Goal: Navigation & Orientation: Find specific page/section

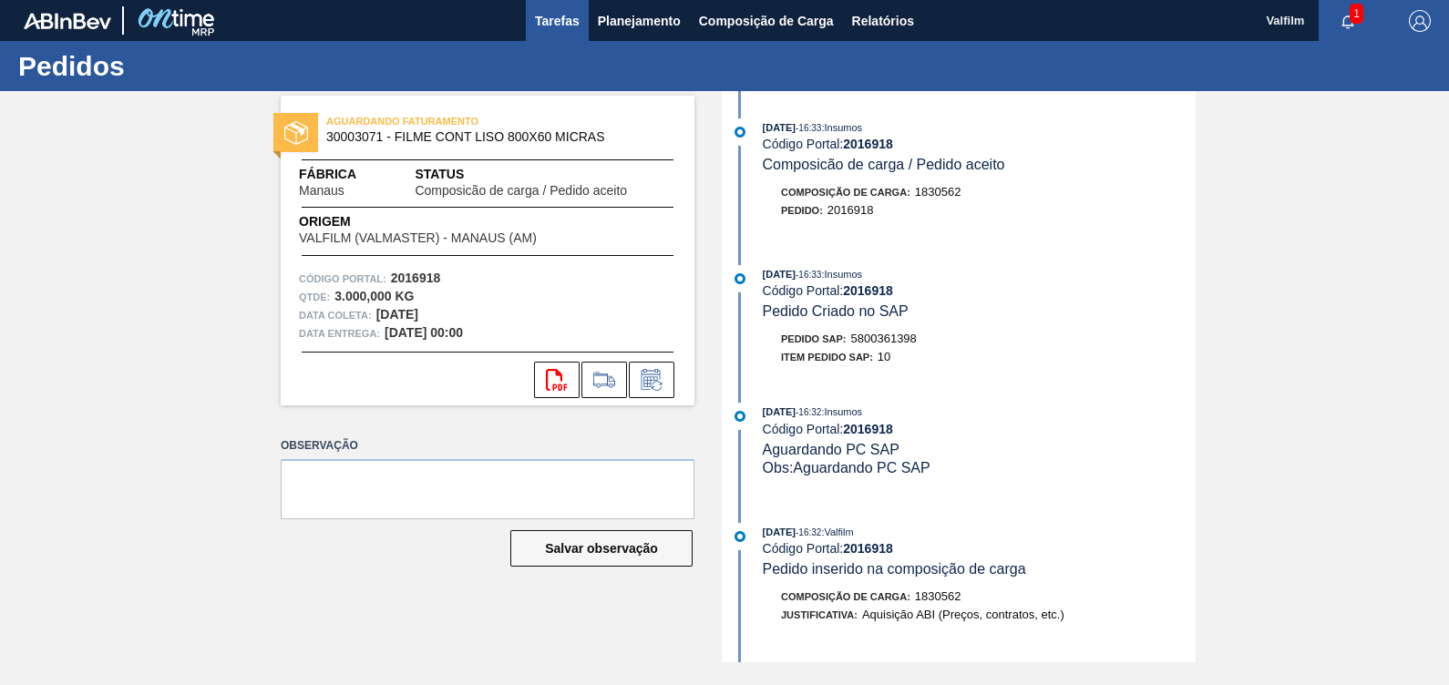
click at [567, 18] on span "Tarefas" at bounding box center [557, 21] width 45 height 22
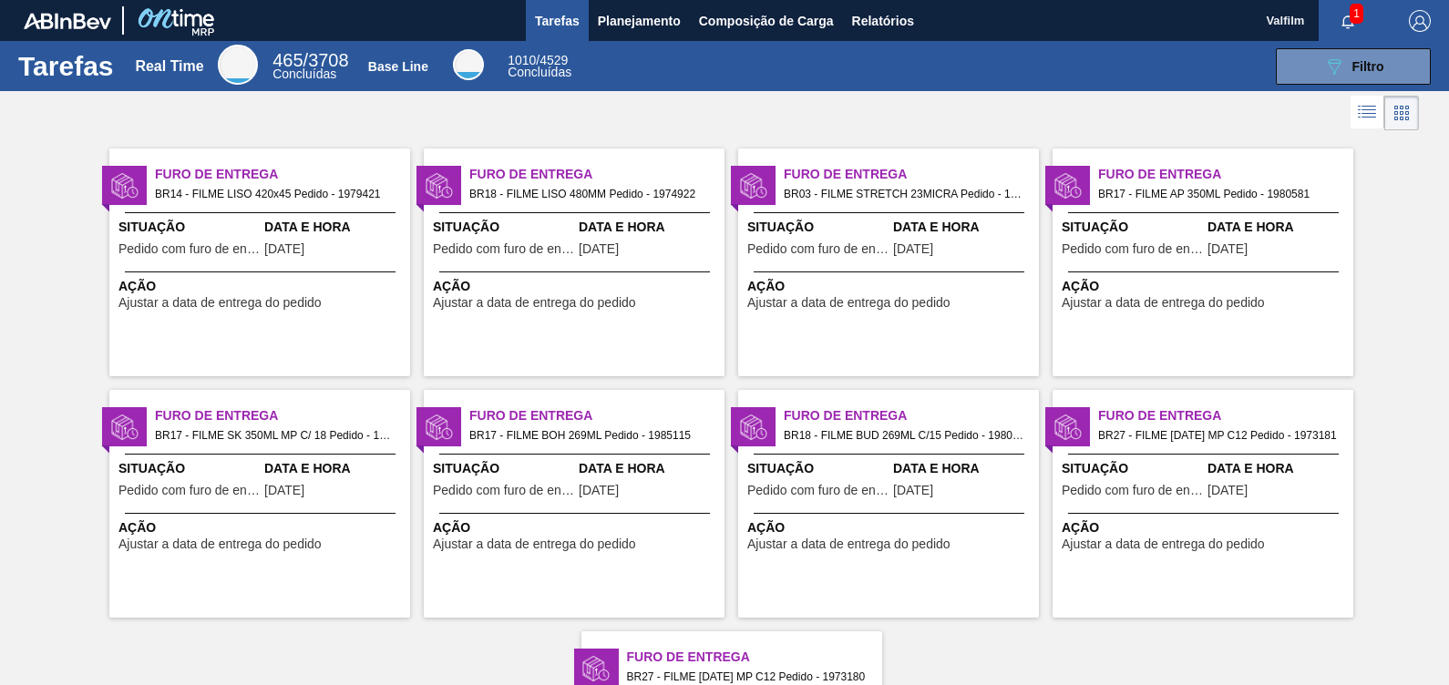
click at [642, 182] on span "Furo de Entrega" at bounding box center [596, 174] width 255 height 19
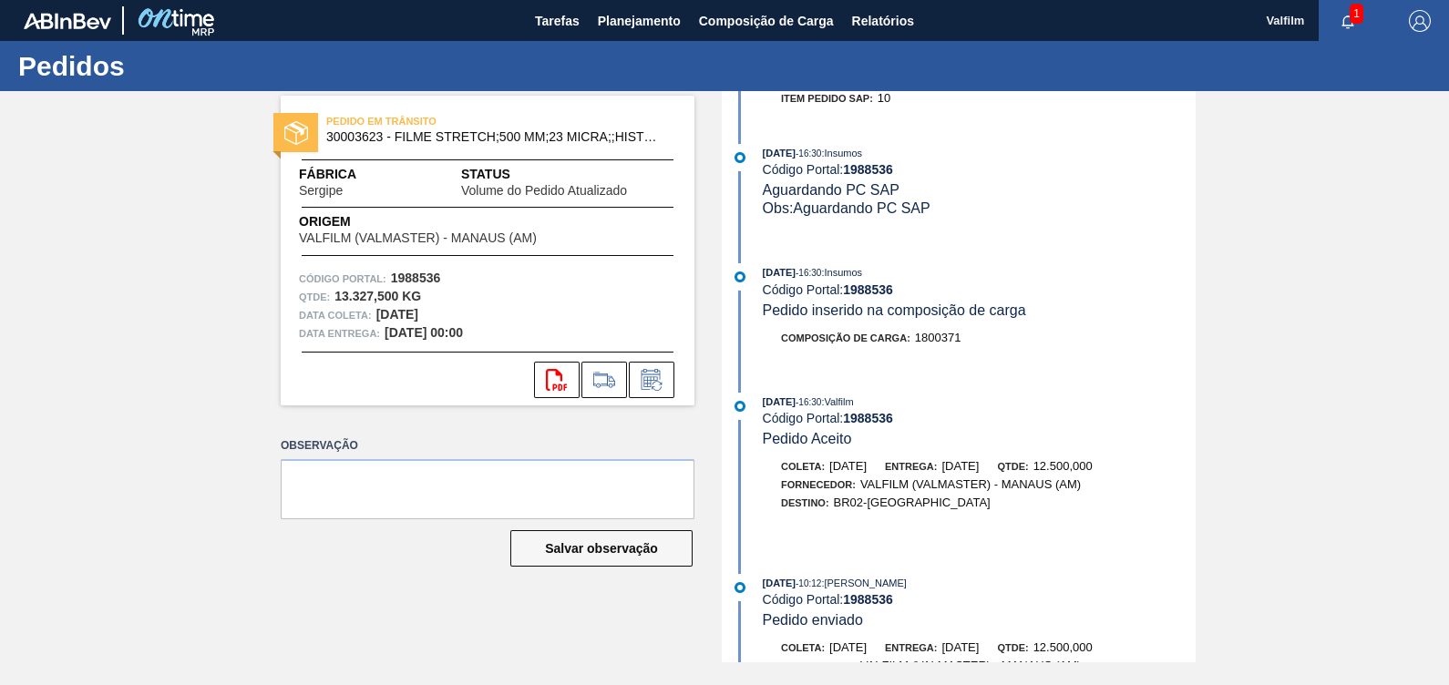
scroll to position [796, 0]
